Goal: Transaction & Acquisition: Purchase product/service

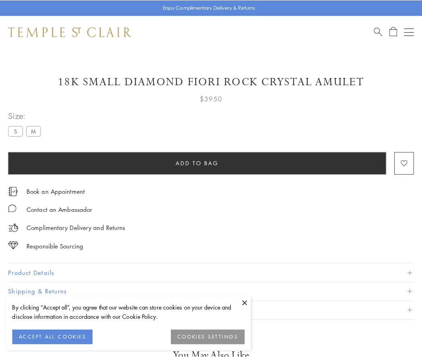
scroll to position [47, 0]
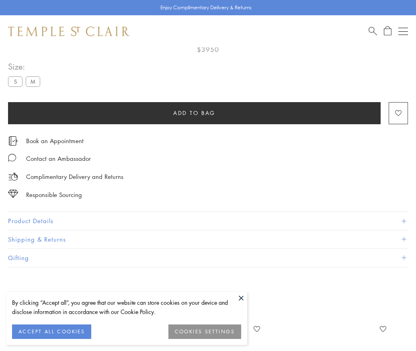
click at [194, 113] on span "Add to bag" at bounding box center [194, 113] width 42 height 9
